Goal: Information Seeking & Learning: Check status

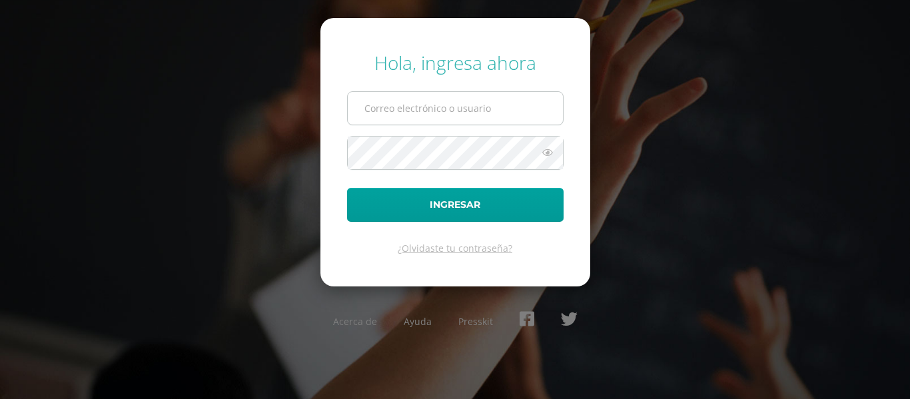
click at [401, 101] on input "text" at bounding box center [455, 108] width 215 height 33
type input "24034@lasallechiquimula.edu.gt"
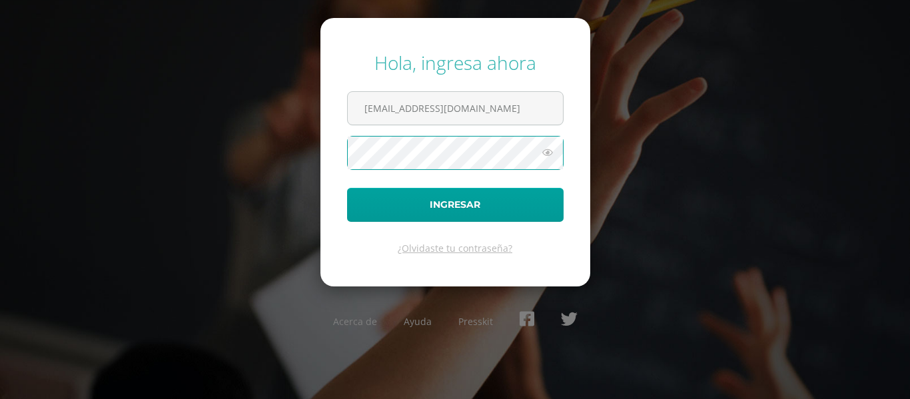
click at [347, 188] on button "Ingresar" at bounding box center [455, 205] width 216 height 34
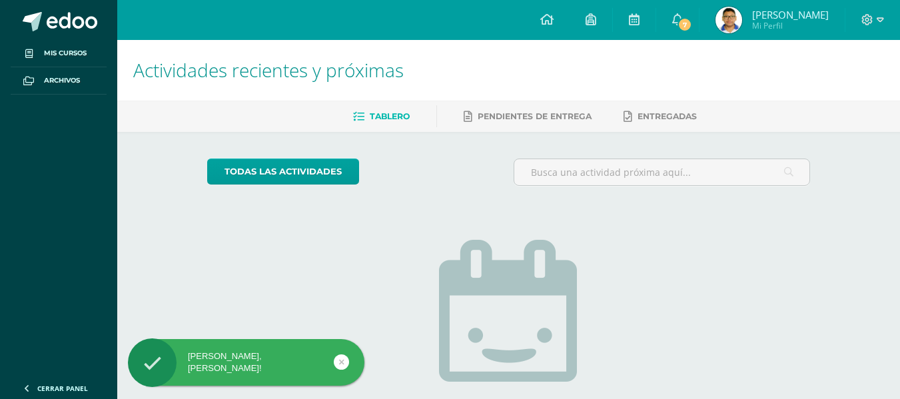
click at [759, 24] on span "Mi Perfil" at bounding box center [790, 25] width 77 height 11
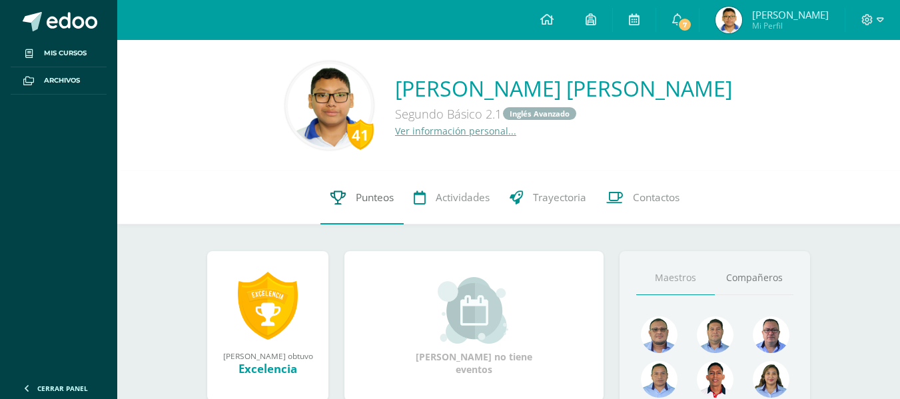
click at [362, 195] on span "Punteos" at bounding box center [375, 197] width 38 height 14
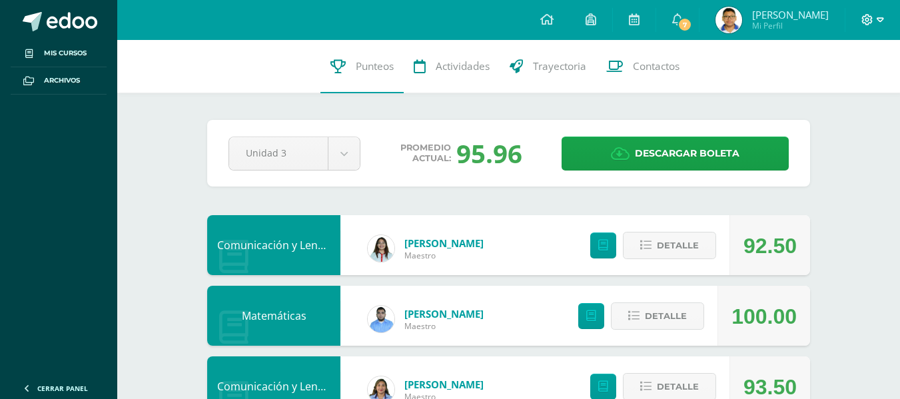
click at [872, 16] on icon at bounding box center [867, 20] width 12 height 12
click at [838, 86] on span "Cerrar sesión" at bounding box center [838, 91] width 60 height 13
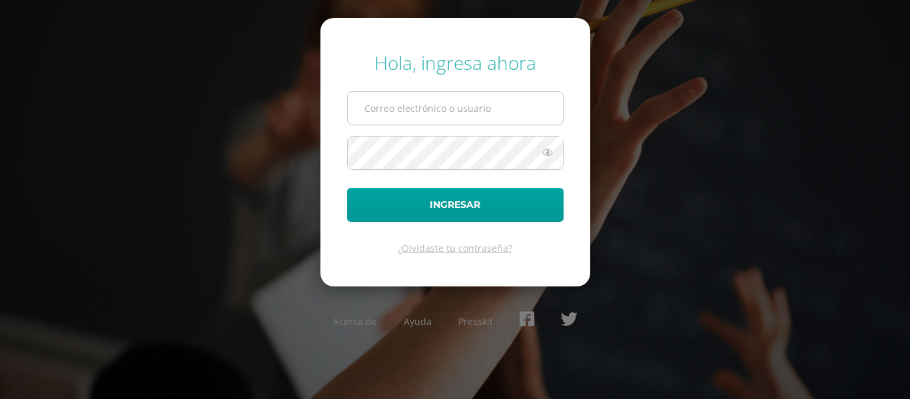
click at [517, 103] on input "text" at bounding box center [455, 108] width 215 height 33
type input "[EMAIL_ADDRESS][DOMAIN_NAME]"
click at [347, 188] on button "Ingresar" at bounding box center [455, 205] width 216 height 34
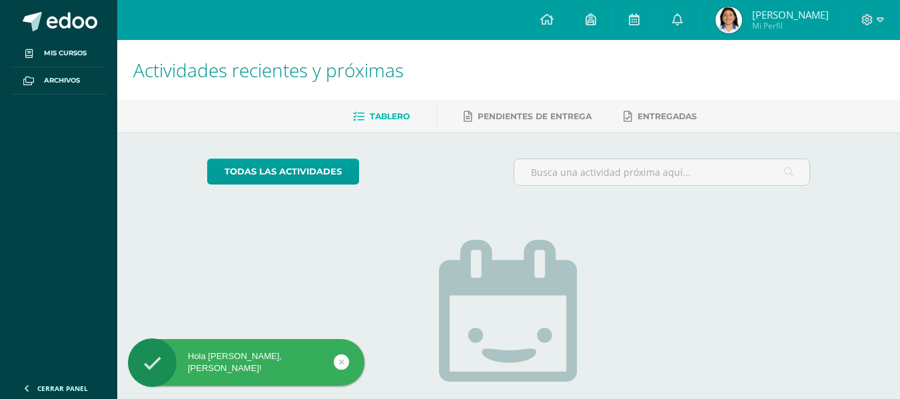
click at [771, 12] on span "María Reneé" at bounding box center [790, 14] width 77 height 13
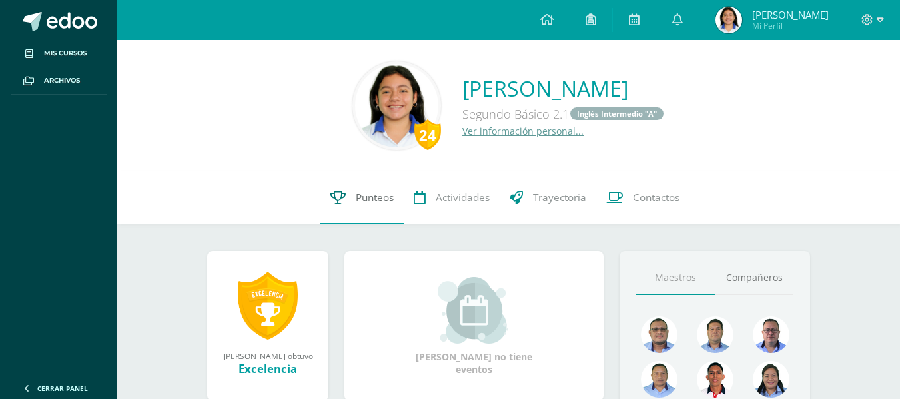
click at [338, 197] on icon at bounding box center [337, 197] width 15 height 14
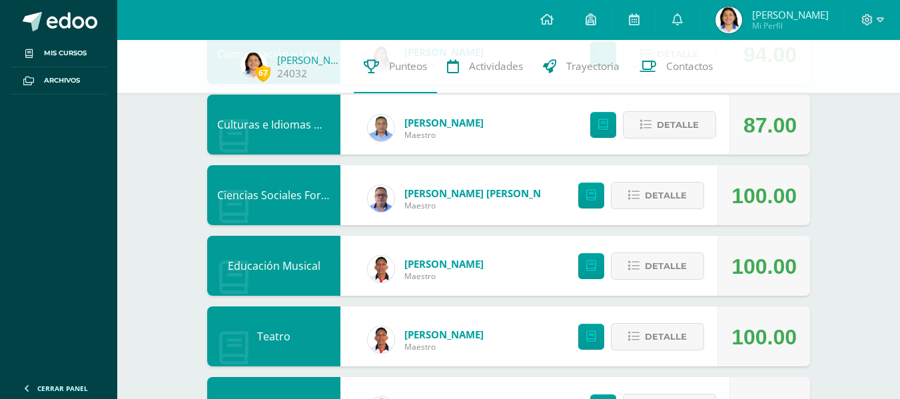
scroll to position [24, 0]
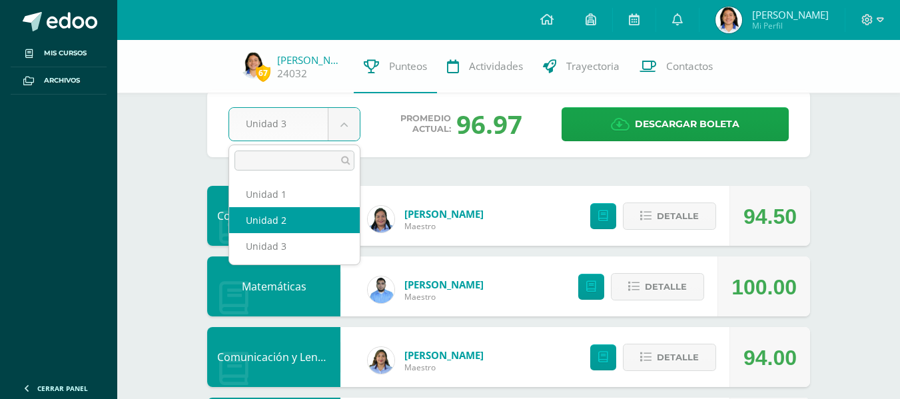
select select "Unidad 2"
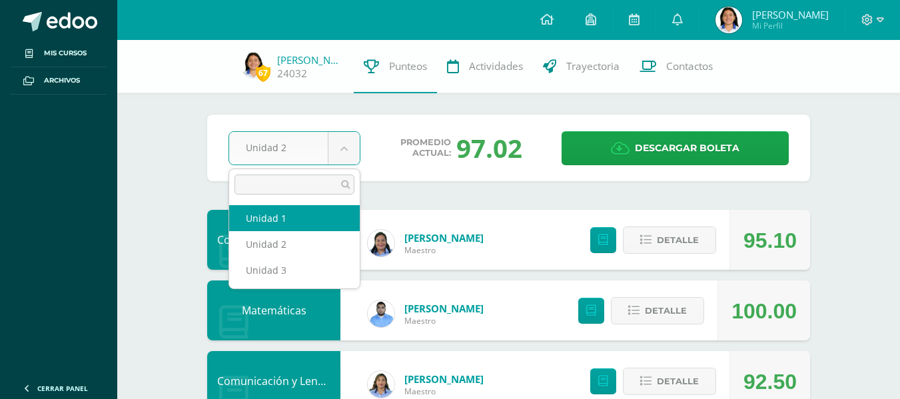
select select "Unidad 1"
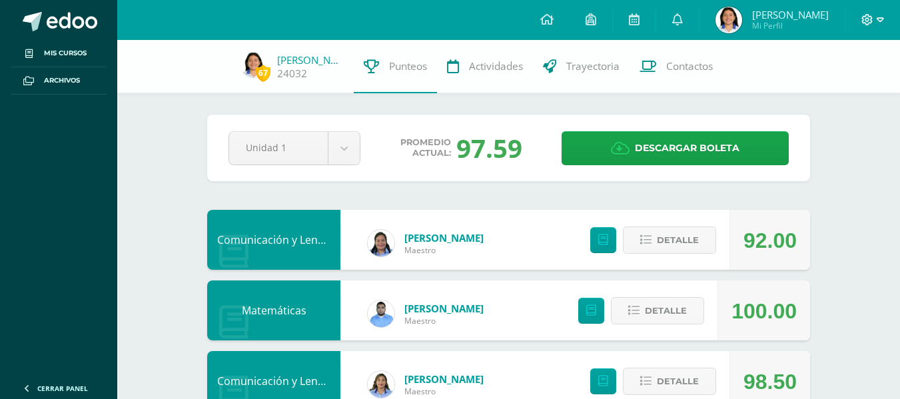
click at [879, 23] on icon at bounding box center [879, 20] width 7 height 12
click at [842, 87] on span "Cerrar sesión" at bounding box center [838, 91] width 60 height 13
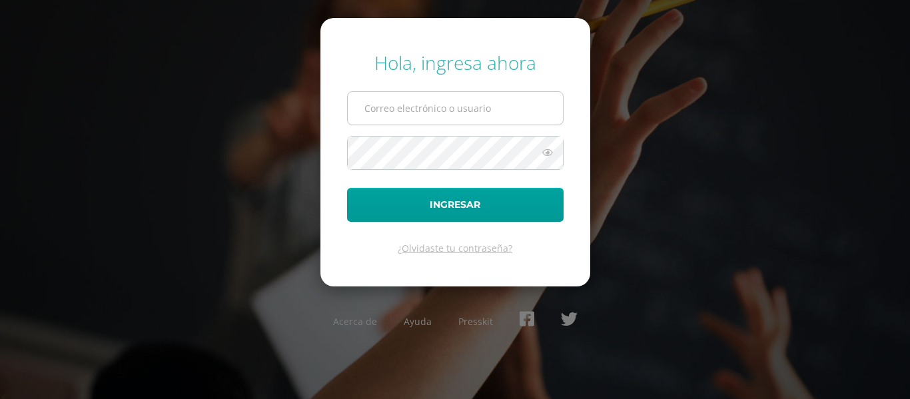
click at [496, 111] on input "text" at bounding box center [455, 108] width 215 height 33
click at [388, 108] on input "[EMAIL_ADDRESS][DOMAIN_NAME]" at bounding box center [455, 108] width 215 height 33
type input "[EMAIL_ADDRESS][DOMAIN_NAME]"
click at [347, 188] on button "Ingresar" at bounding box center [455, 205] width 216 height 34
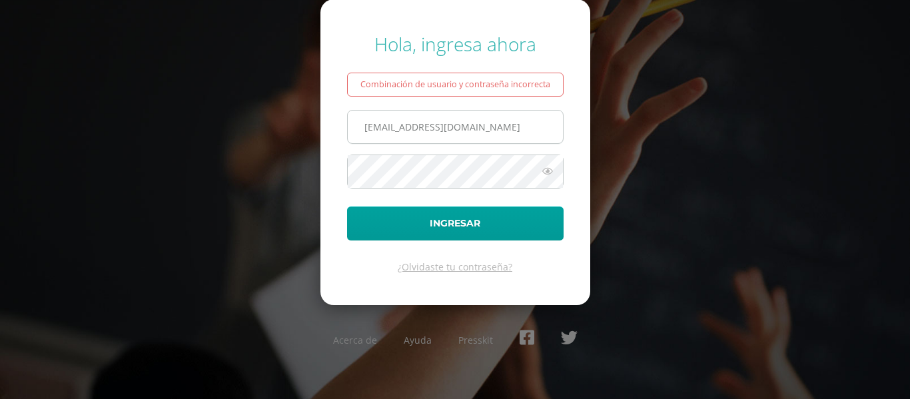
click at [424, 131] on input "24152@lasallechiquimula.edu.gt" at bounding box center [455, 127] width 215 height 33
click at [512, 127] on input "24152@lasallechiquimula.edu.gt" at bounding box center [455, 127] width 215 height 33
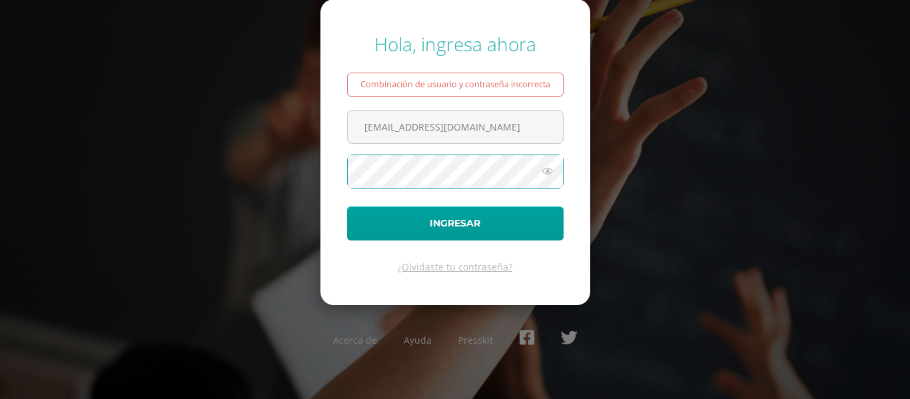
click at [347, 206] on button "Ingresar" at bounding box center [455, 223] width 216 height 34
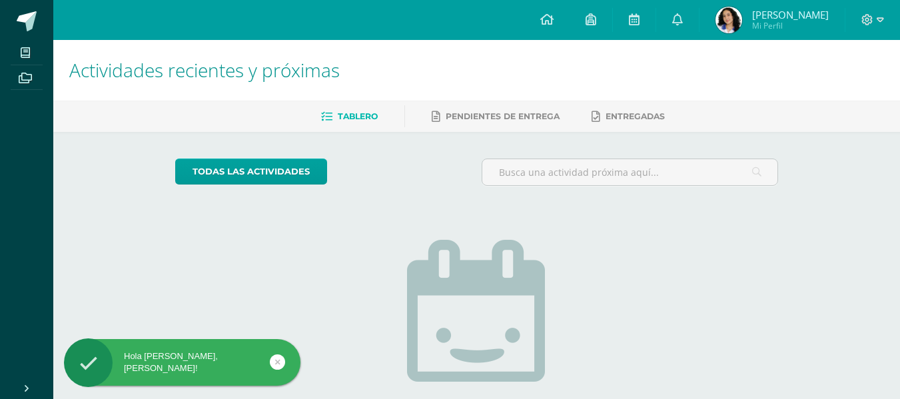
click at [794, 22] on span "Mi Perfil" at bounding box center [790, 25] width 77 height 11
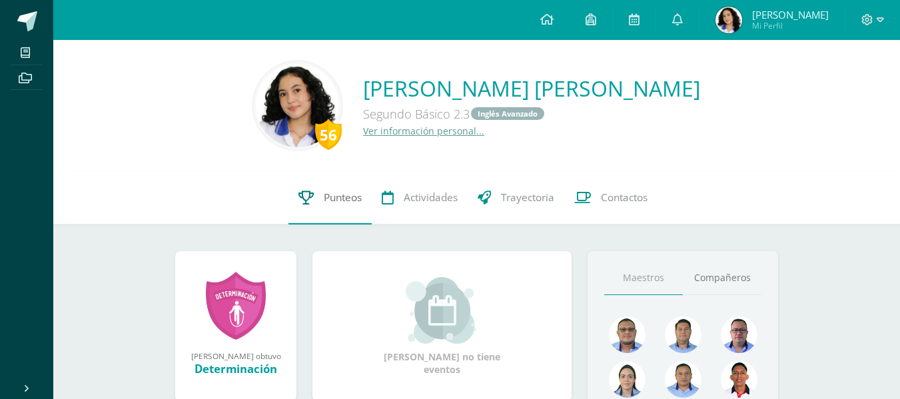
click at [326, 201] on span "Punteos" at bounding box center [343, 197] width 38 height 14
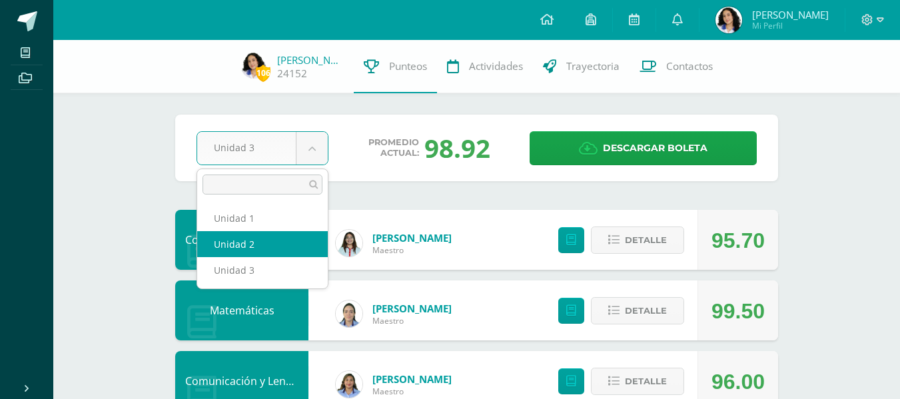
select select "Unidad 2"
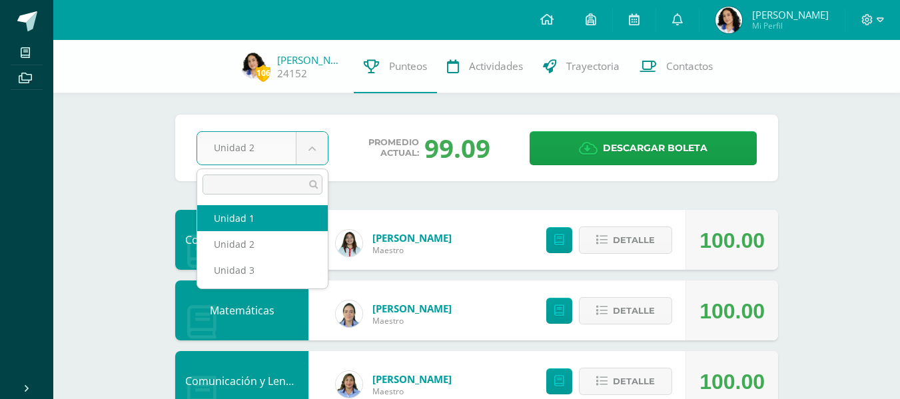
select select "Unidad 1"
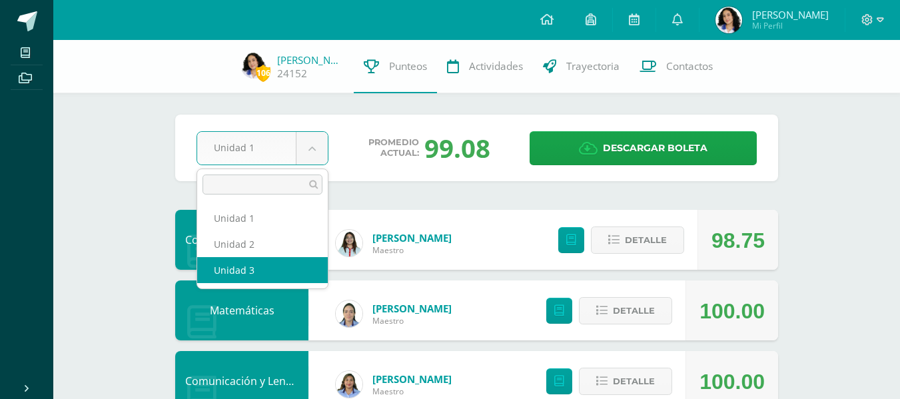
select select "Unidad 3"
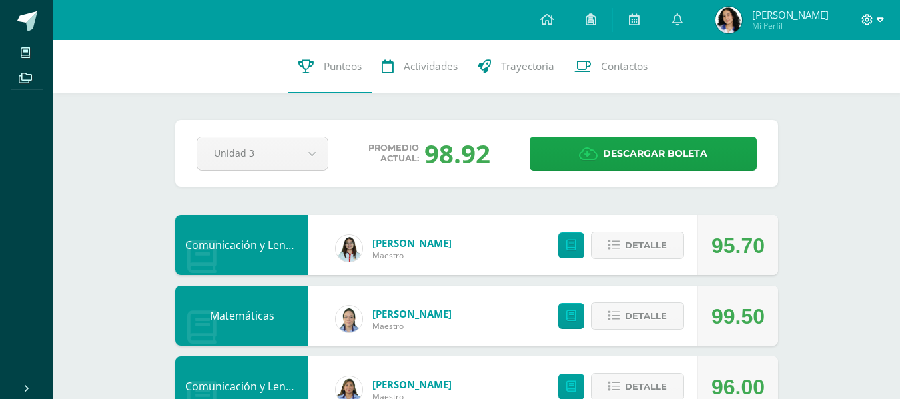
click at [866, 22] on icon at bounding box center [867, 20] width 12 height 12
click at [841, 91] on span "Cerrar sesión" at bounding box center [838, 91] width 60 height 13
